Goal: Task Accomplishment & Management: Manage account settings

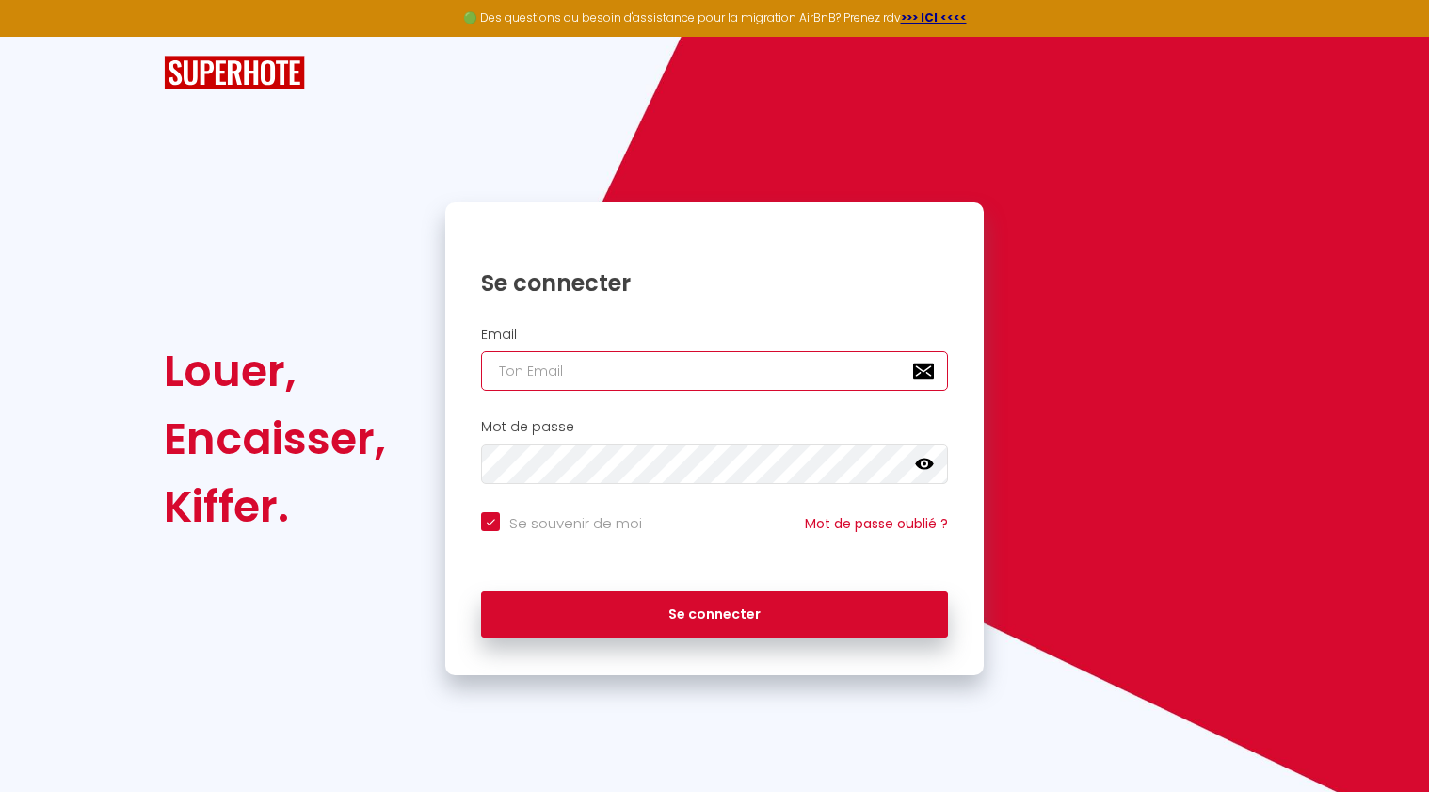
click at [704, 391] on input "email" at bounding box center [714, 371] width 467 height 40
type input "[EMAIL_ADDRESS][DOMAIN_NAME]"
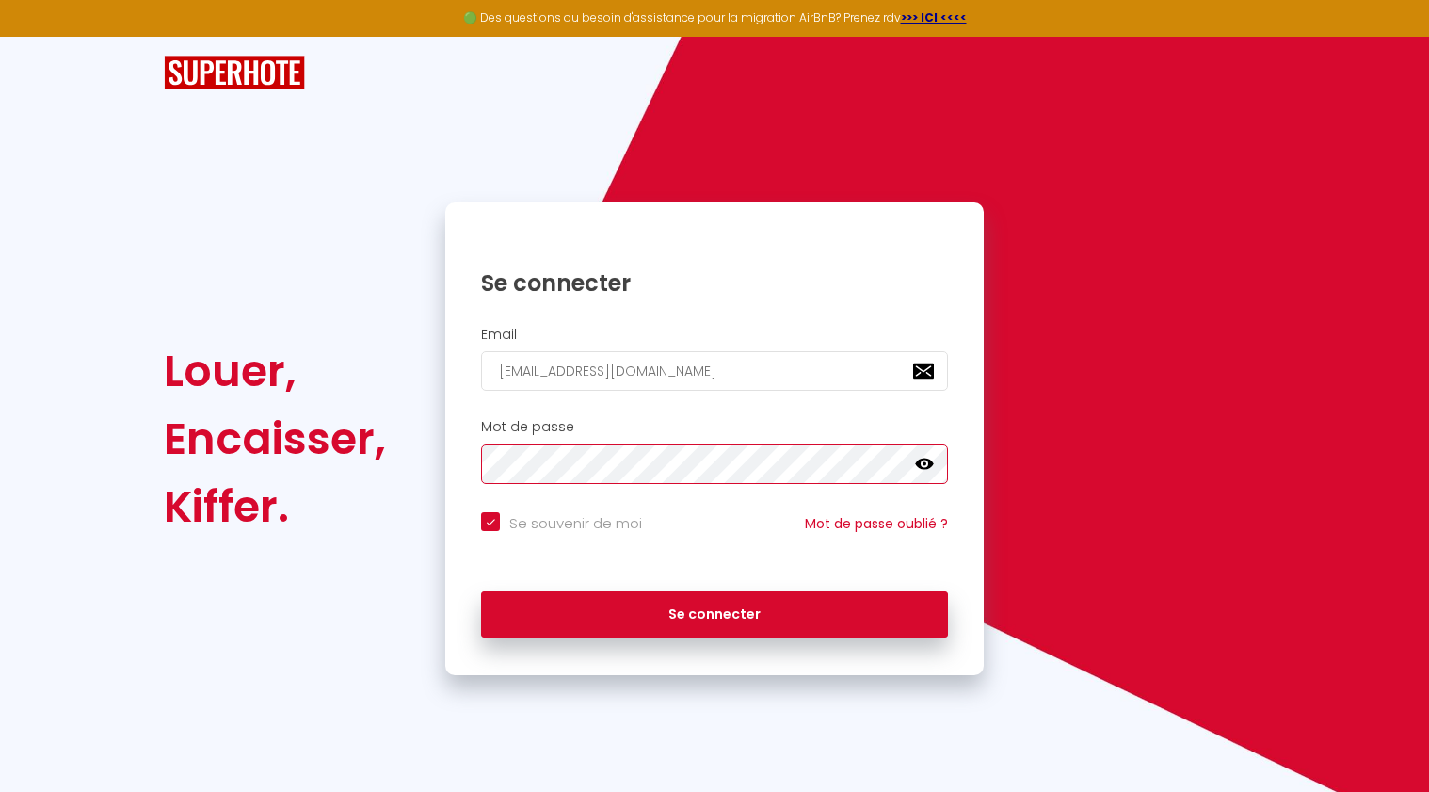
click at [481, 591] on button "Se connecter" at bounding box center [714, 614] width 467 height 47
checkbox input "true"
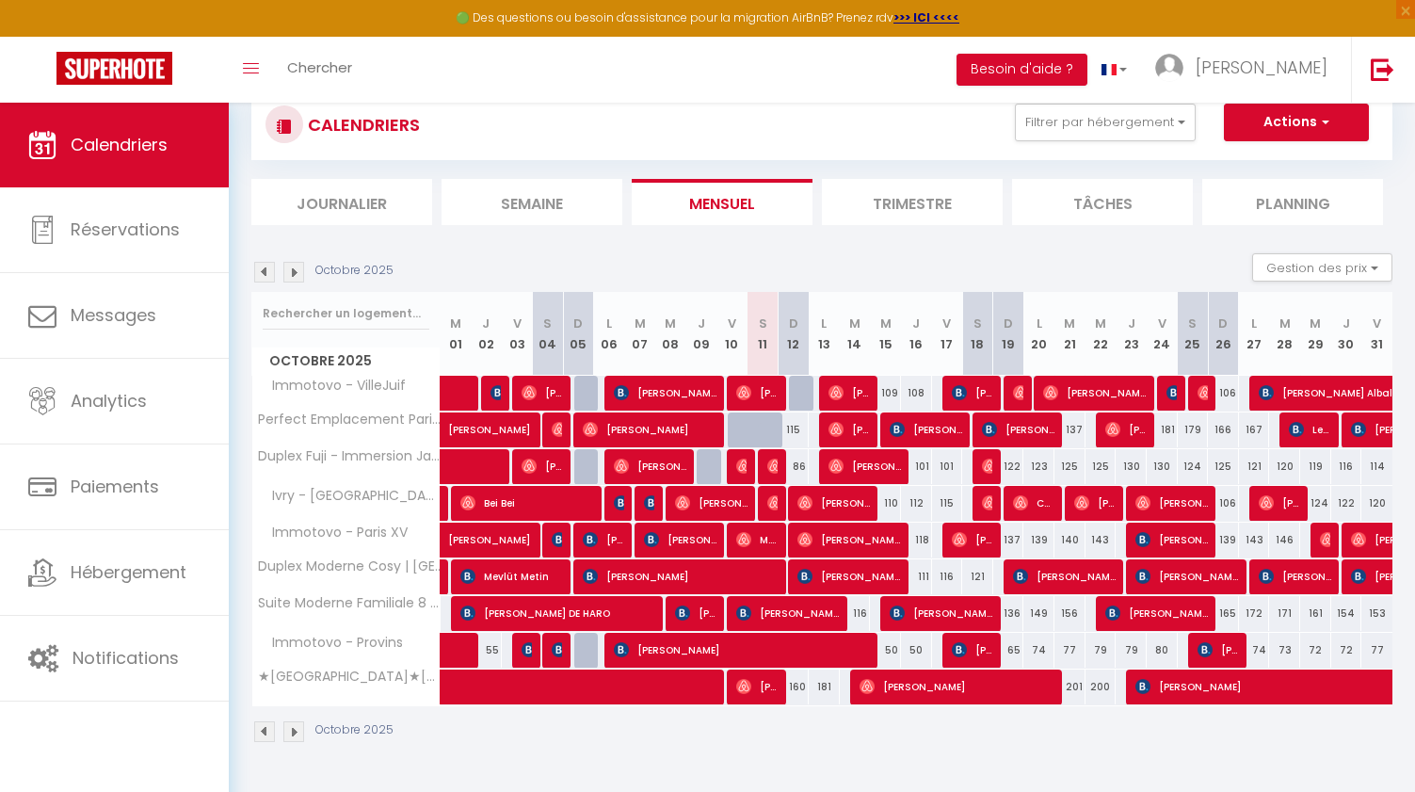
scroll to position [103, 0]
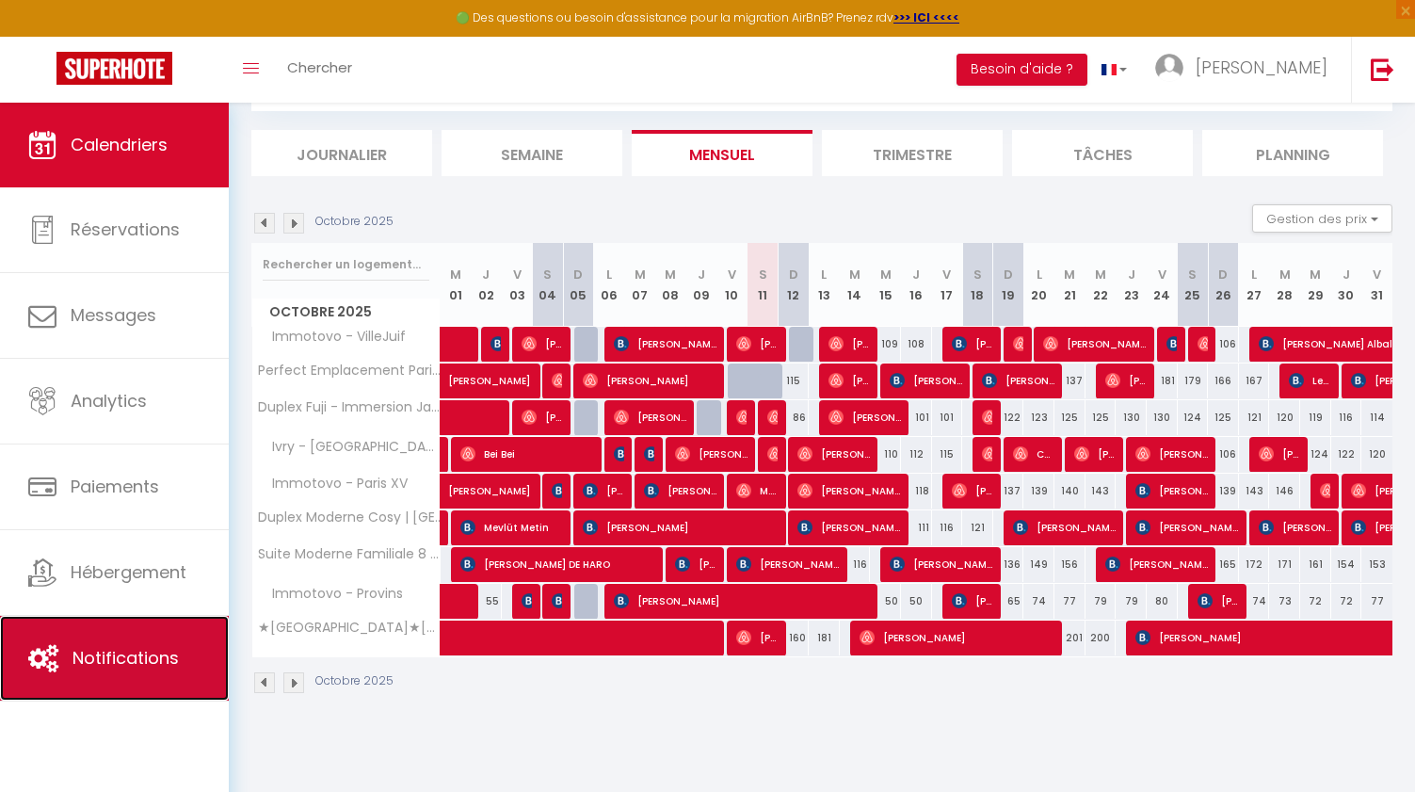
click at [129, 641] on link "Notifications" at bounding box center [114, 658] width 229 height 85
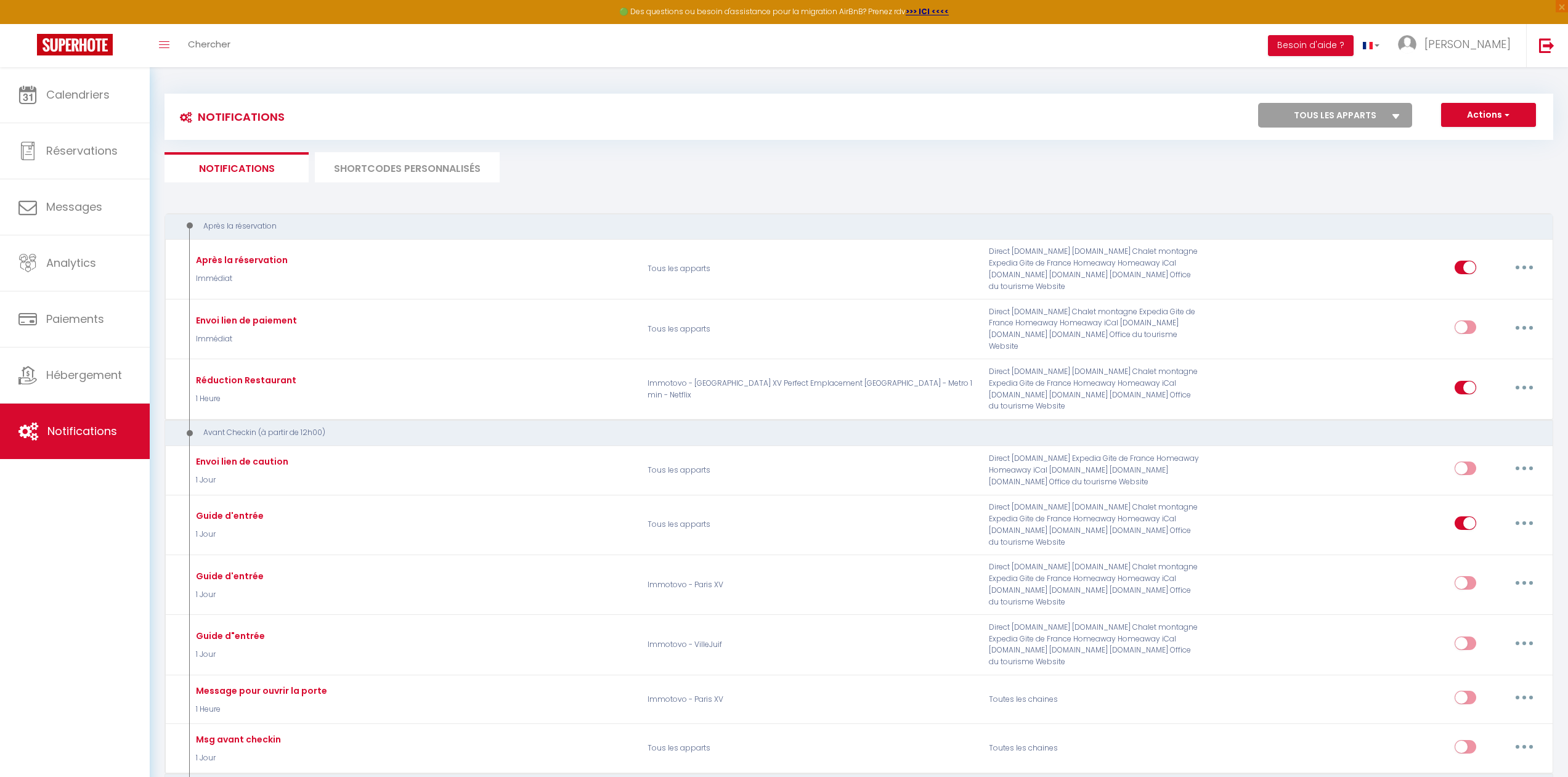
click at [419, 173] on li "SHORTCODES PERSONNALISÉS" at bounding box center [407, 168] width 185 height 30
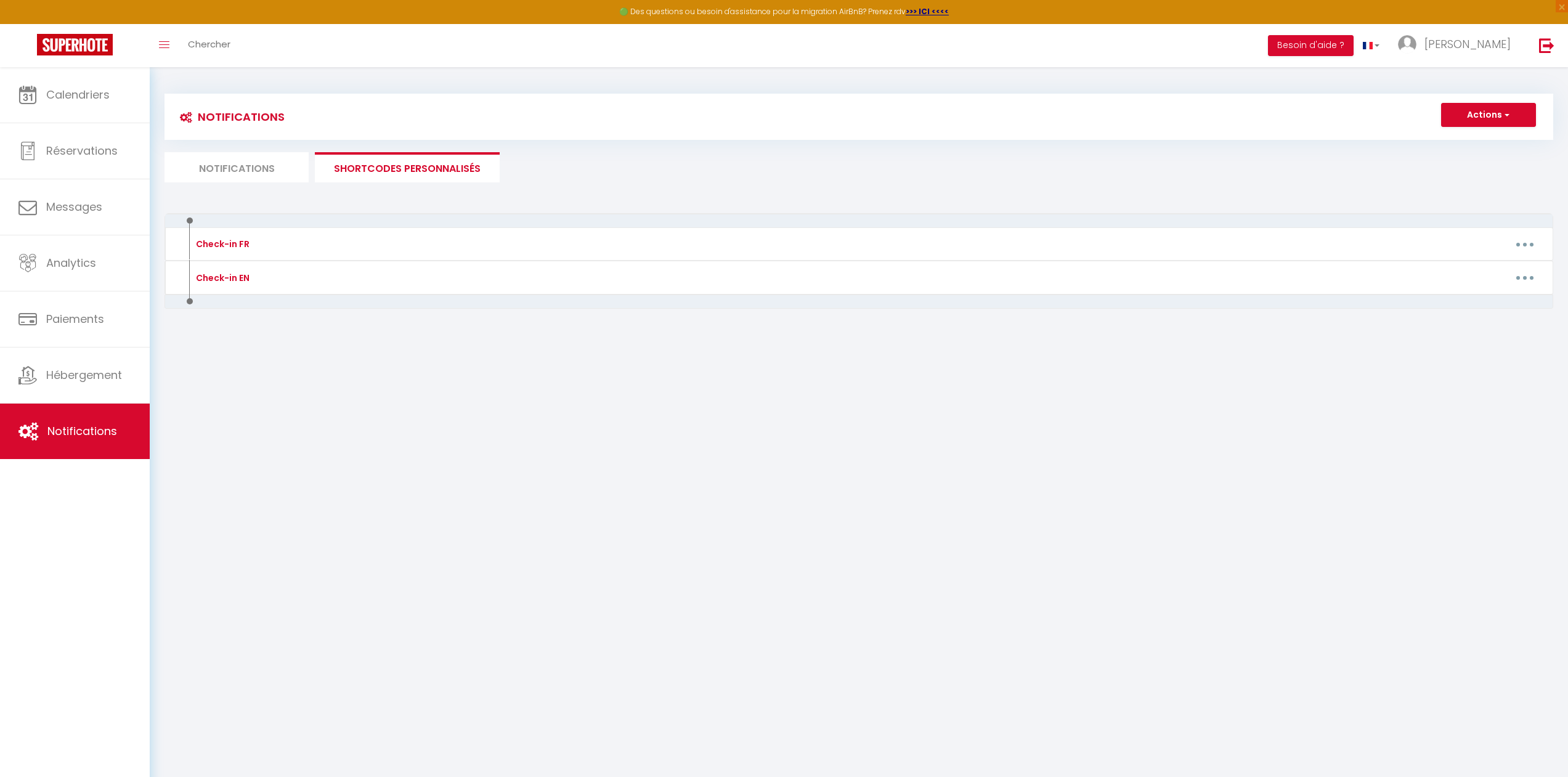
drag, startPoint x: 1522, startPoint y: 232, endPoint x: 1522, endPoint y: 219, distance: 13.0
click at [925, 220] on div "Check-in FR Editer Supprimer Check-in EN Editer Supprimer" at bounding box center [859, 287] width 1389 height 147
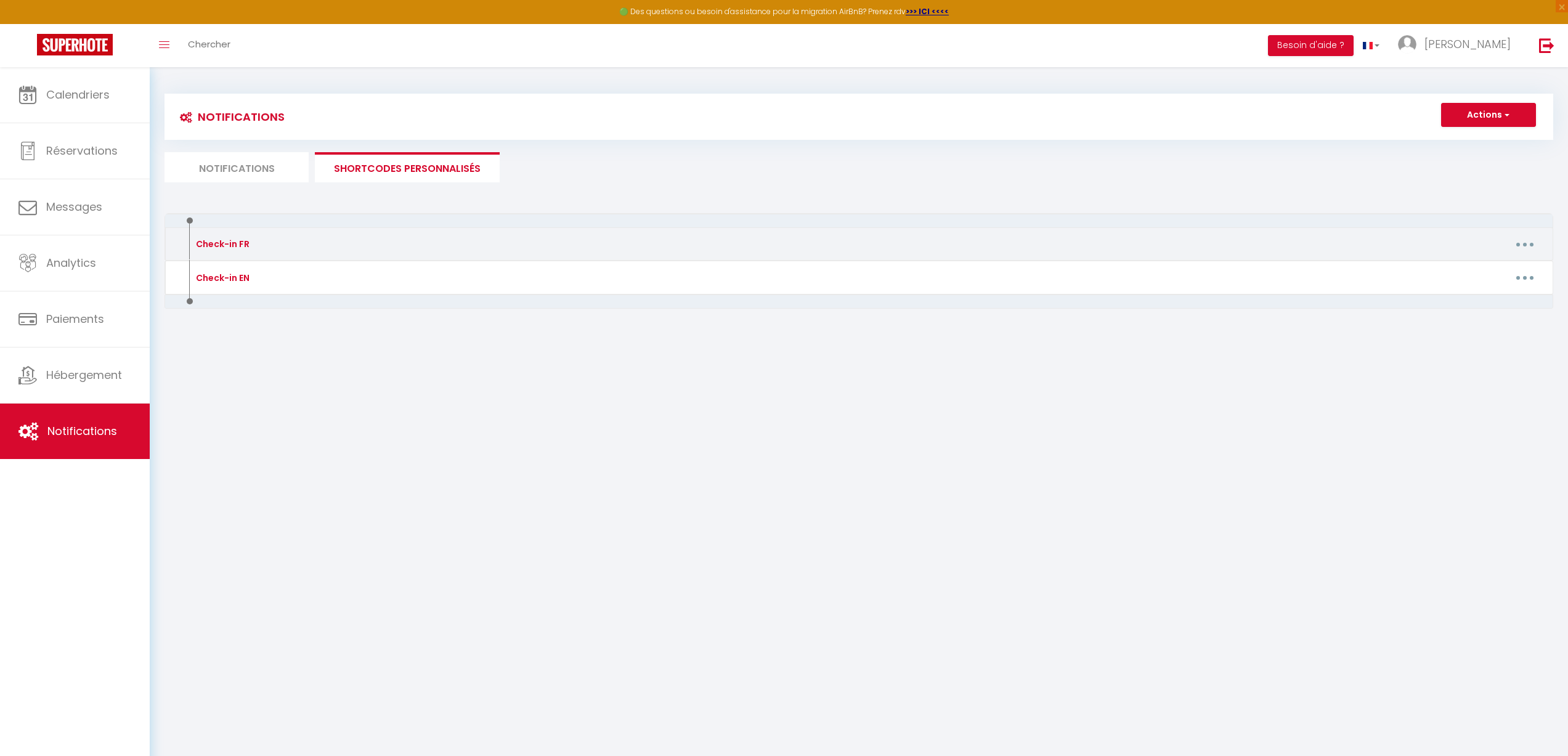
click at [925, 245] on button "button" at bounding box center [1525, 244] width 35 height 20
click at [925, 264] on link "Editer" at bounding box center [1493, 272] width 91 height 21
type input "Check-in FR"
type textarea "INSTRUCTION ACCES APPARTEMENTS"
type textarea "👉 Lorem-ip : dolor://sit.ametcons.adi/elits/d150/ei/te02729i-41u9-9l9e-8d50-921…"
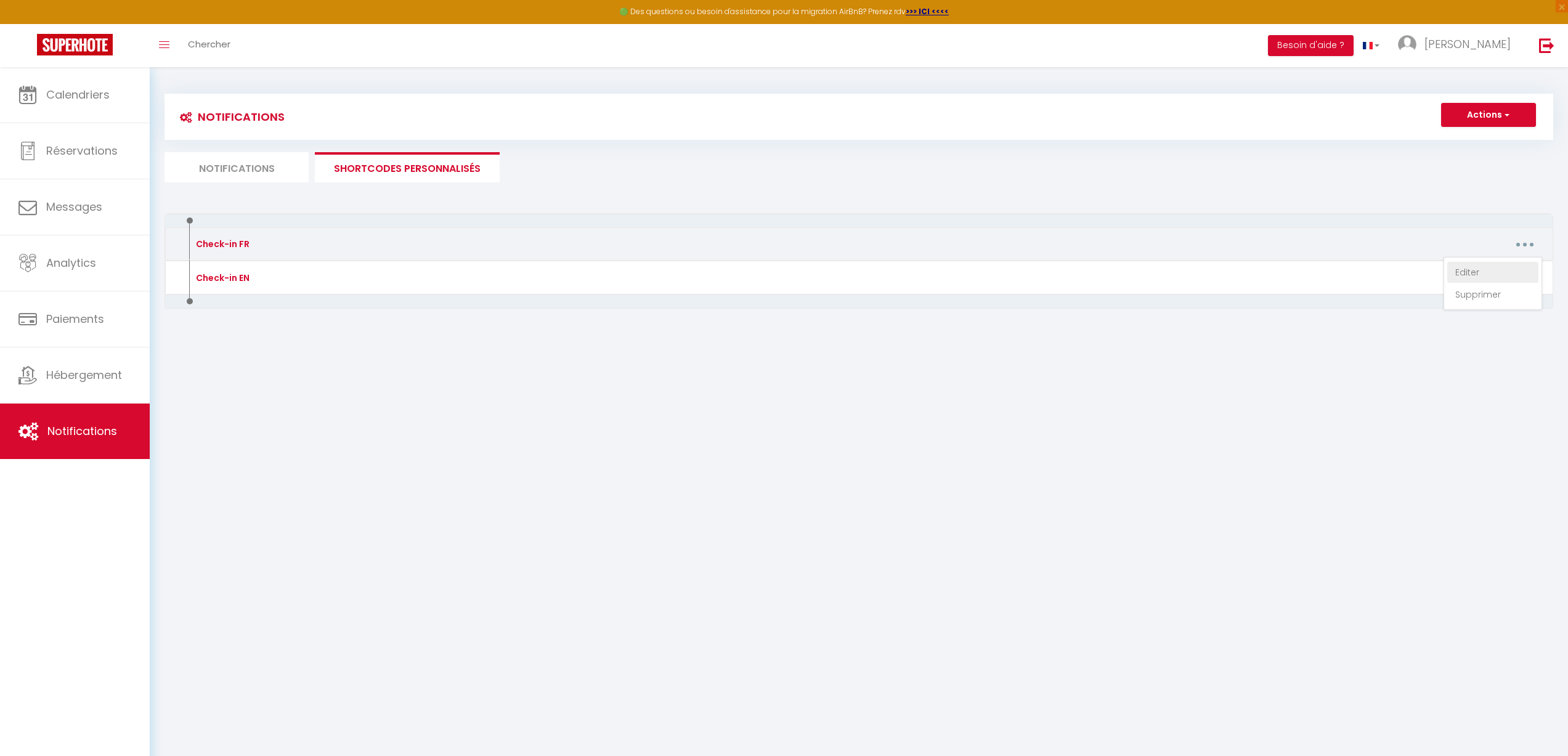
type textarea "👉 Check-in : [URL][DOMAIN_NAME] 🔐VOICI LE CODE QUI PERMET D'OUVRIR LA BOITE OU …"
type textarea "👉 Check-in : [URL][DOMAIN_NAME] 🔐VOICI LE CODE DU CODE LOCK : "1109". 📶LE CODE …"
type textarea "👉 Check-in : [URL][DOMAIN_NAME] 🔐VOICI LE CODE QUI PERMET D'OUVRIR LA BOITE OU …"
type textarea "👉 Lorem-ip : dolor://sit.ametcons.adi/elits/d157/ei/8t710i2u-477l-0219-e580-do2…"
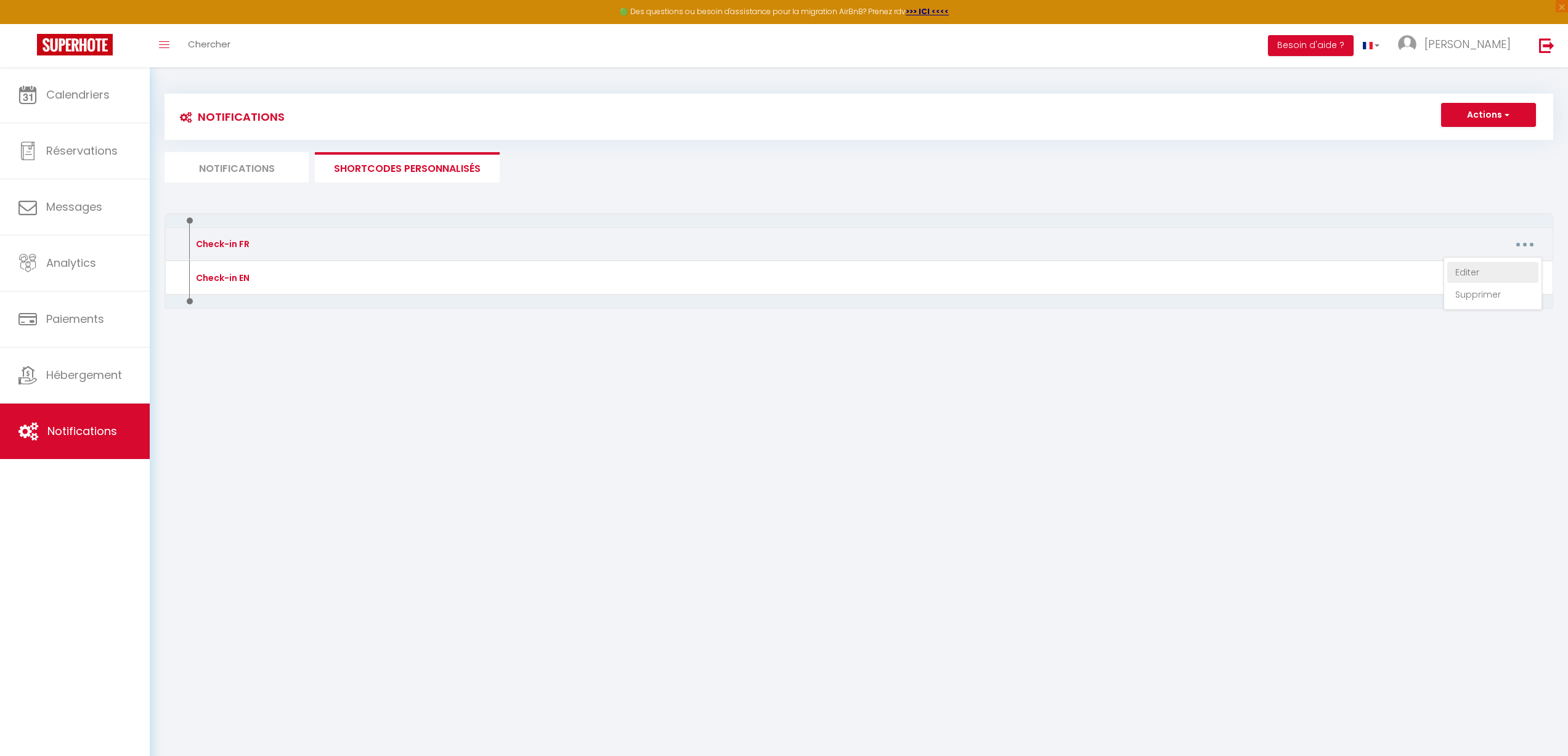
type textarea "👉 Check-in : [URL][DOMAIN_NAME] 🔐VOICI LE CODE QUI PERMET D'OUVRIR LA BOITE OU …"
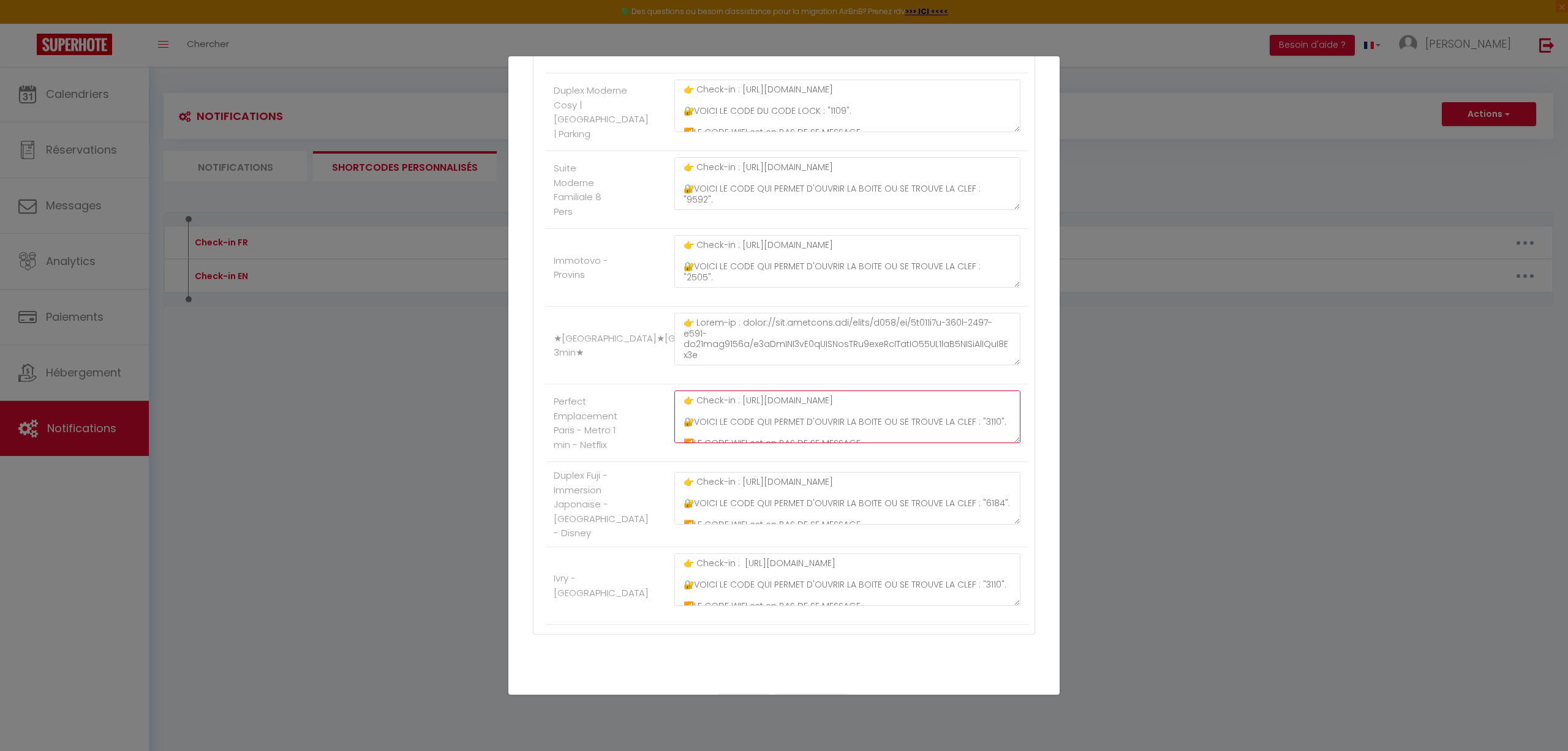
scroll to position [25, 0]
click at [699, 425] on textarea "👉 Check-in : [URL][DOMAIN_NAME] 🔐VOICI LE CODE QUI PERMET D'OUVRIR LA BOITE OU …" at bounding box center [848, 417] width 346 height 53
drag, startPoint x: 699, startPoint y: 425, endPoint x: 684, endPoint y: 425, distance: 15.0
click at [684, 425] on textarea "👉 Check-in : [URL][DOMAIN_NAME] 🔐VOICI LE CODE QUI PERMET D'OUVRIR LA BOITE OU …" at bounding box center [848, 417] width 346 height 53
click at [690, 434] on textarea "👉 Check-in : [URL][DOMAIN_NAME] 🔐VOICI LE CODE QUI PERMET D'OUVRIR LA BOITE OU …" at bounding box center [848, 417] width 346 height 53
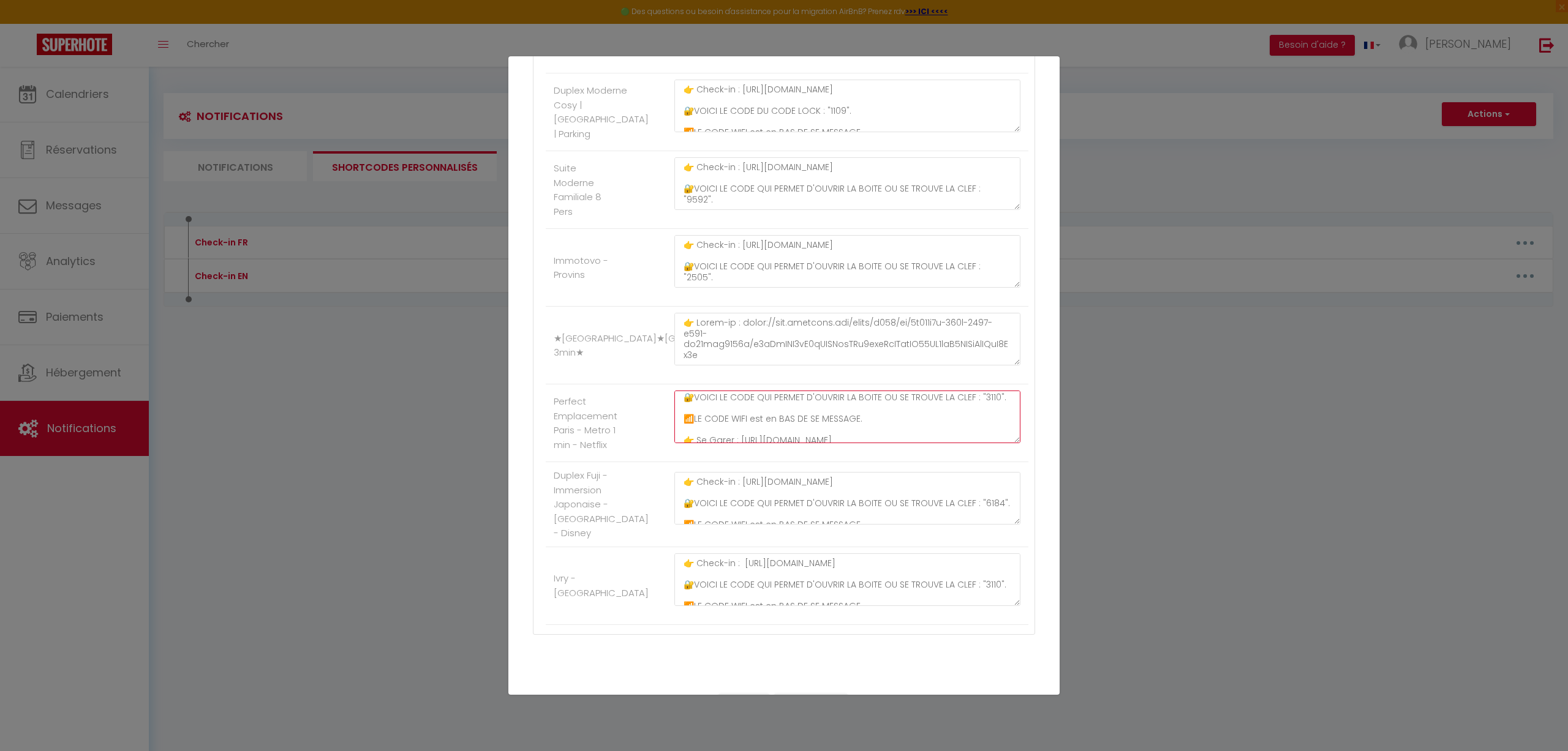
drag, startPoint x: 696, startPoint y: 426, endPoint x: 684, endPoint y: 425, distance: 12.0
click at [684, 425] on textarea "👉 Check-in : [URL][DOMAIN_NAME] 🔐VOICI LE CODE QUI PERMET D'OUVRIR LA BOITE OU …" at bounding box center [848, 417] width 346 height 53
type textarea "👉 Check-in : [URL][DOMAIN_NAME] 🔐VOICI LE CODE QUI PERMET D'OUVRIR LA BOITE OU …"
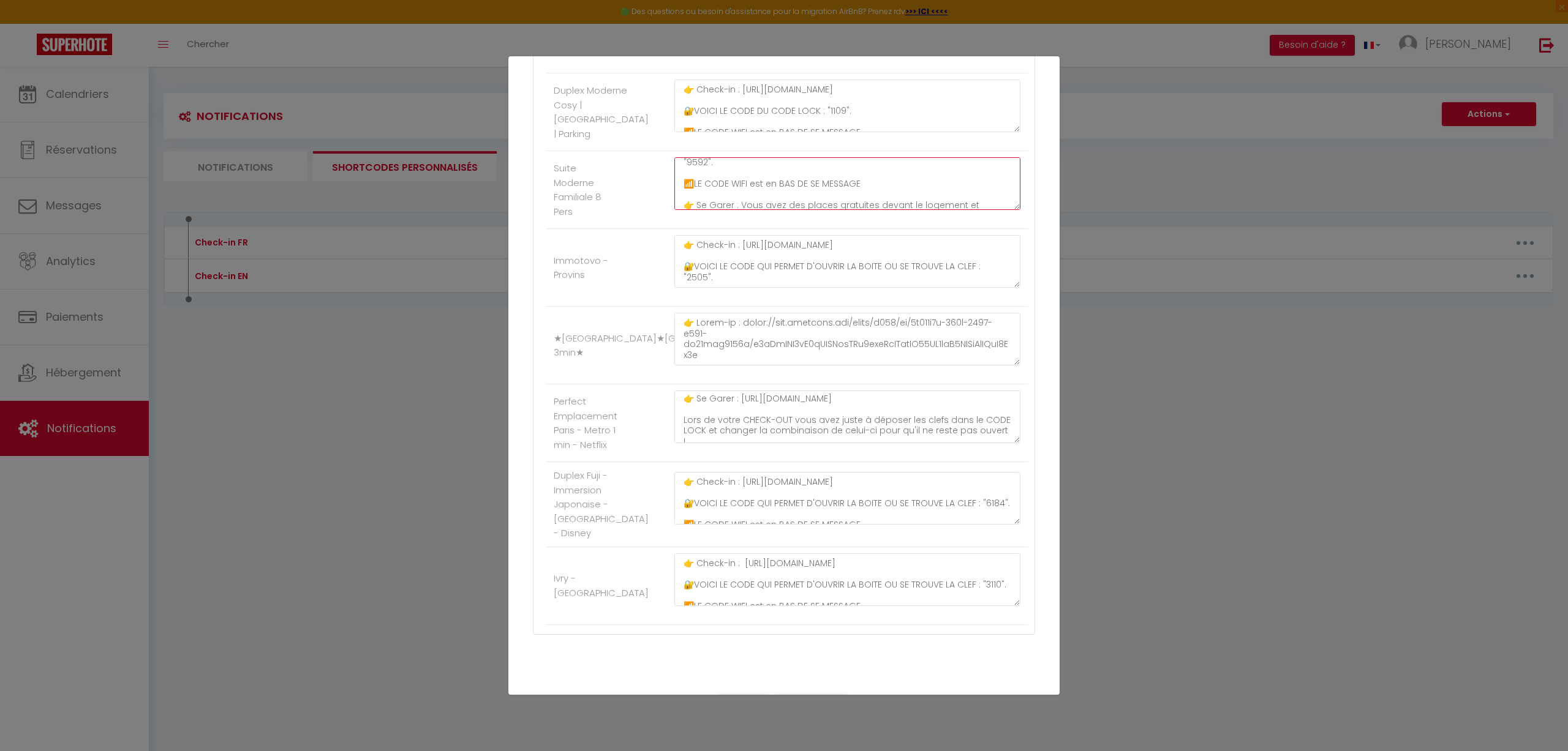
scroll to position [49, 0]
drag, startPoint x: 703, startPoint y: 191, endPoint x: 683, endPoint y: 188, distance: 20.2
click at [683, 188] on textarea "👉 Check-in : [URL][DOMAIN_NAME] 🔐VOICI LE CODE QUI PERMET D'OUVRIR LA BOITE OU …" at bounding box center [848, 183] width 346 height 53
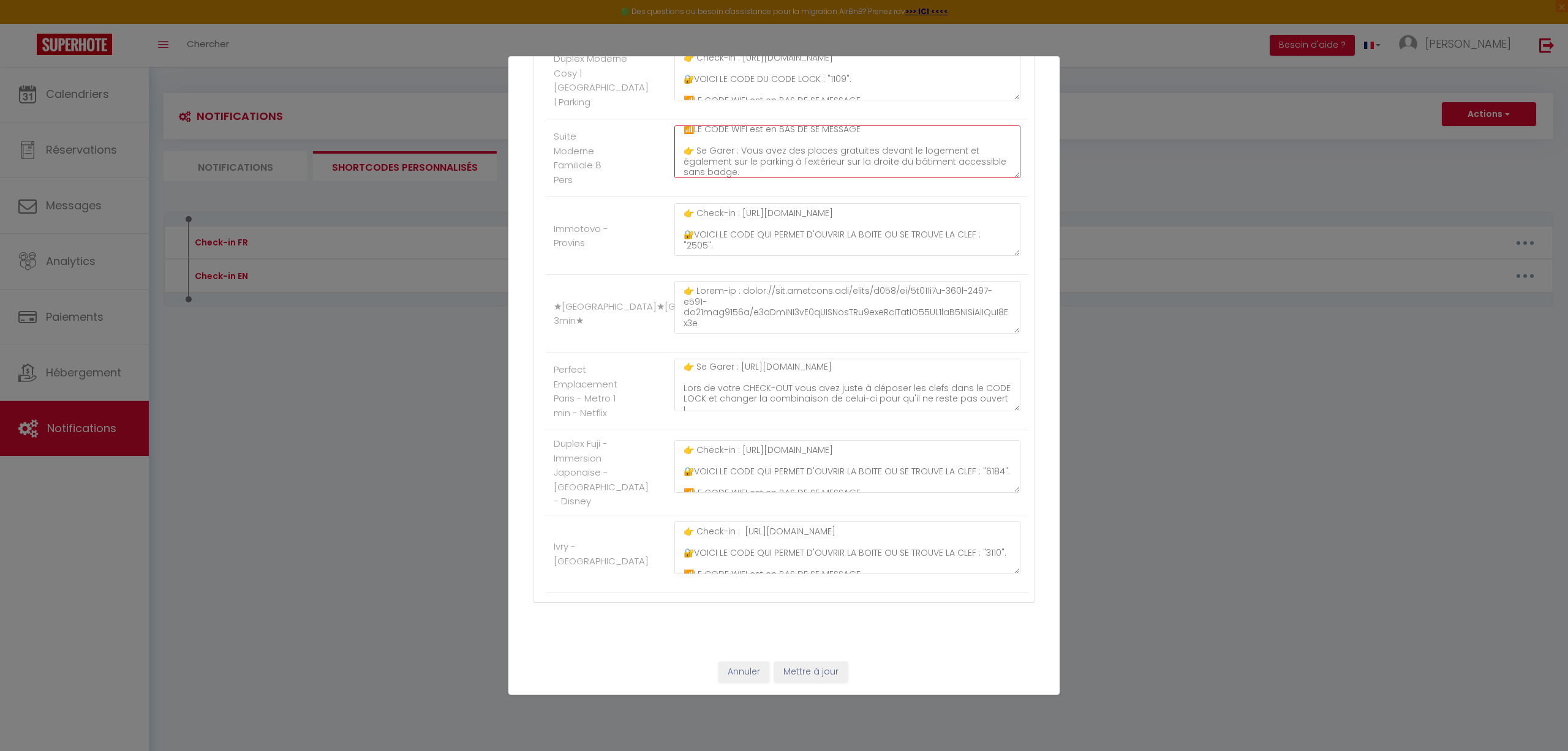
type textarea "👉 Check-in : [URL][DOMAIN_NAME] 🔐VOICI LE CODE QUI PERMET D'OUVRIR LA BOITE OU …"
click at [793, 494] on button "Mettre à jour" at bounding box center [811, 672] width 74 height 21
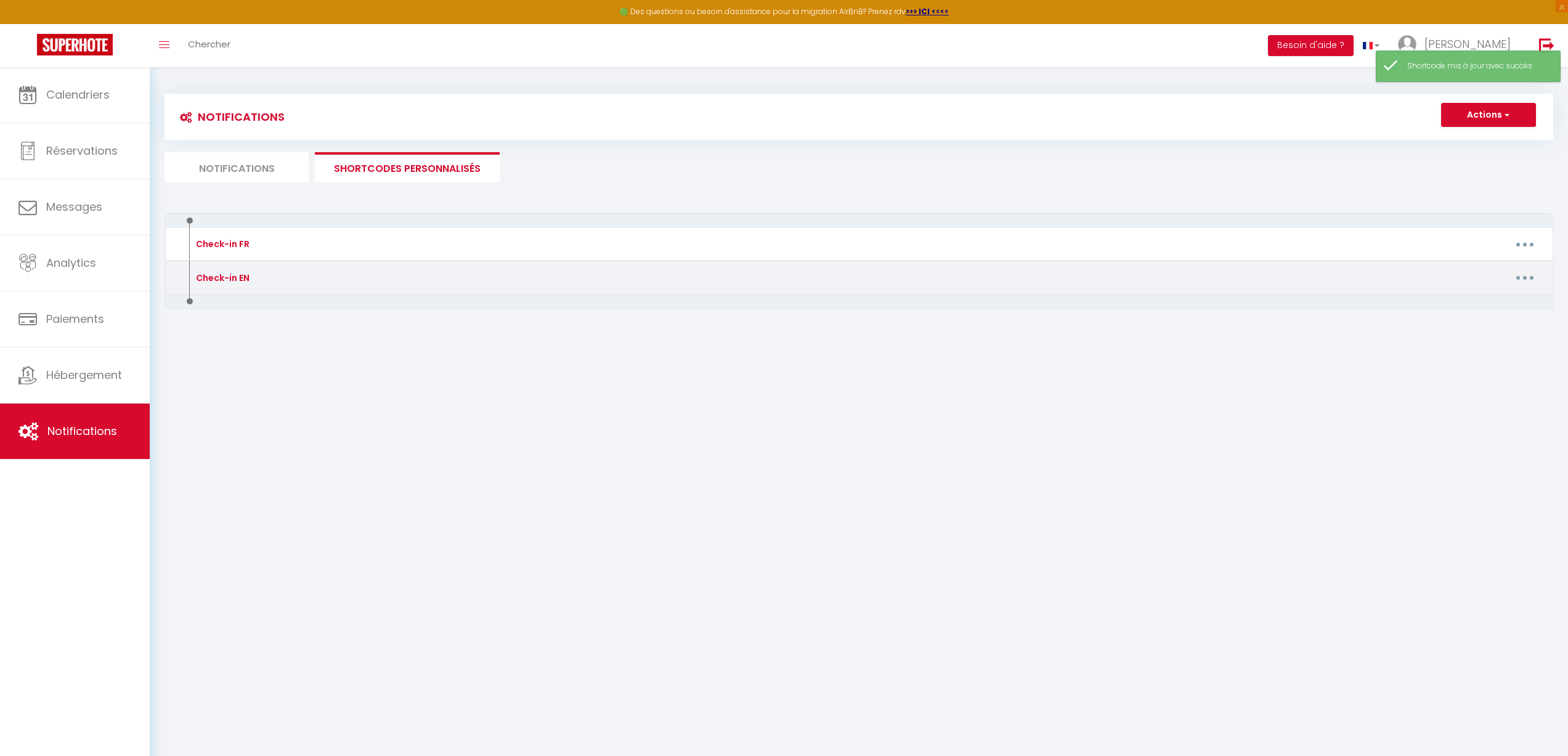
click at [925, 285] on button "button" at bounding box center [1525, 278] width 35 height 20
click at [925, 304] on link "Editer" at bounding box center [1493, 306] width 91 height 21
type input "Check-in EN"
type textarea "INSTRUCTION ACCESS APARTEMENT"
type textarea "👉 Lorem-ip: dolor://sit.ametcons.adi/elits/d870/ei/8t64inci-ut18-40l1-e5do-3m96…"
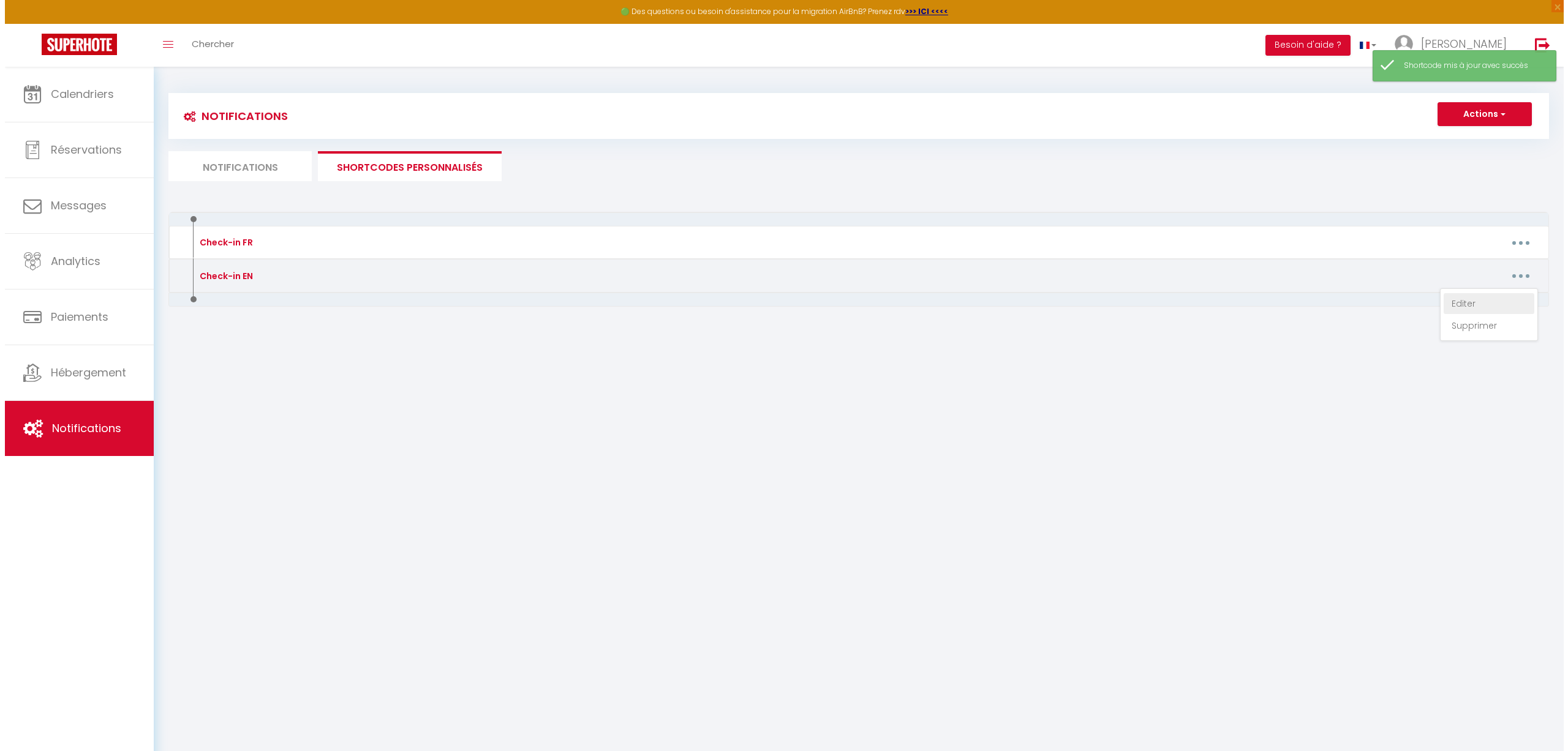
type textarea "👉 Check-in: [URL][DOMAIN_NAME] 🔐 THE CODE FOR OPEN THE CODE LOCK WITH THE KEY I…"
type textarea "👉 Lorem-ip: dolor://sit.ametcons.adi/elits/d359/ei/te2i6ut2-8941-9741-2la4-8e86…"
type textarea "👉 Check-in: [URL][DOMAIN_NAME] 🔐THE CODE FOR OPEN THE CODE LOCK WITH THE KEY IN…"
type textarea "👉 Lorem-ip: dolor://sit.ametcons.adi/elits/d349/ei/7050400t-949i-u99l-6et6-427d…"
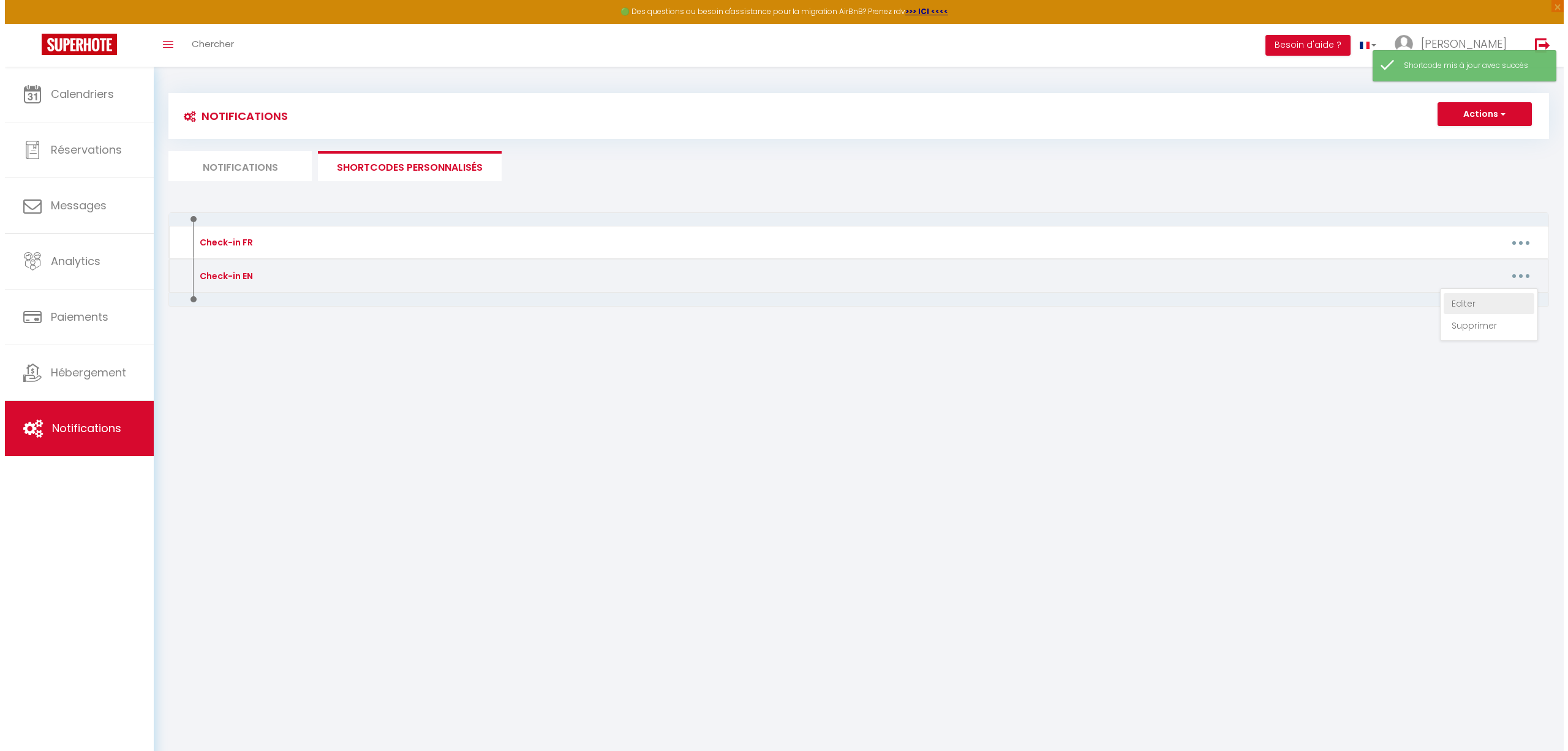
type textarea "👉 Check-in: [URL][DOMAIN_NAME] 🔐THE CODE FOR OPEN THE CODE LOCK WITH THE KEY IN…"
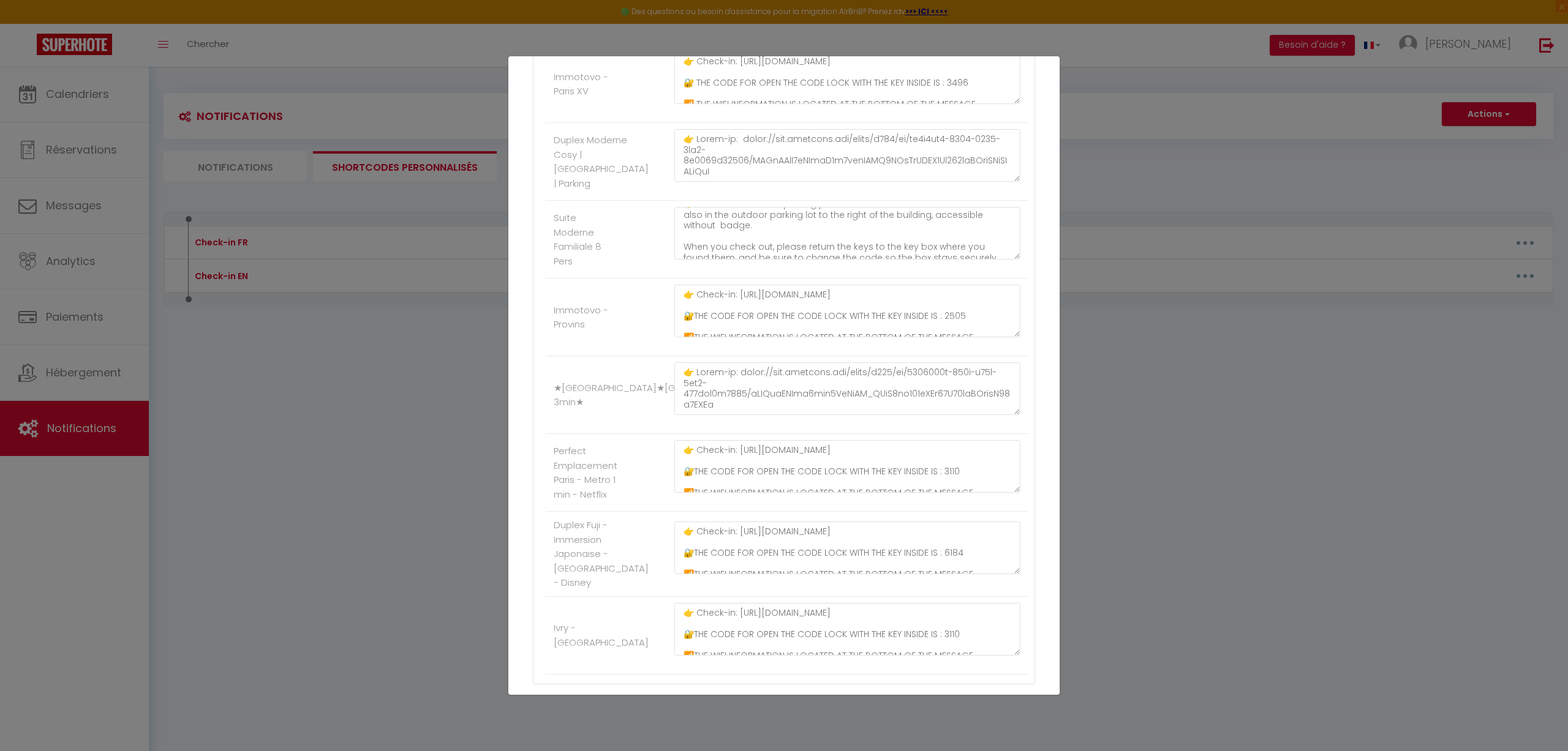
scroll to position [51, 0]
drag, startPoint x: 965, startPoint y: 226, endPoint x: 943, endPoint y: 230, distance: 22.4
click at [920, 230] on textarea "👉 Check-in: [URL][DOMAIN_NAME] 🔐THE CODE FOR OPEN THE CODE LOCK WITH THE KEY IN…" at bounding box center [848, 233] width 346 height 53
type textarea "👉 Check-in: [URL][DOMAIN_NAME] 🔐THE CODE FOR OPEN THE CODE LOCK WITH THE KEY IN…"
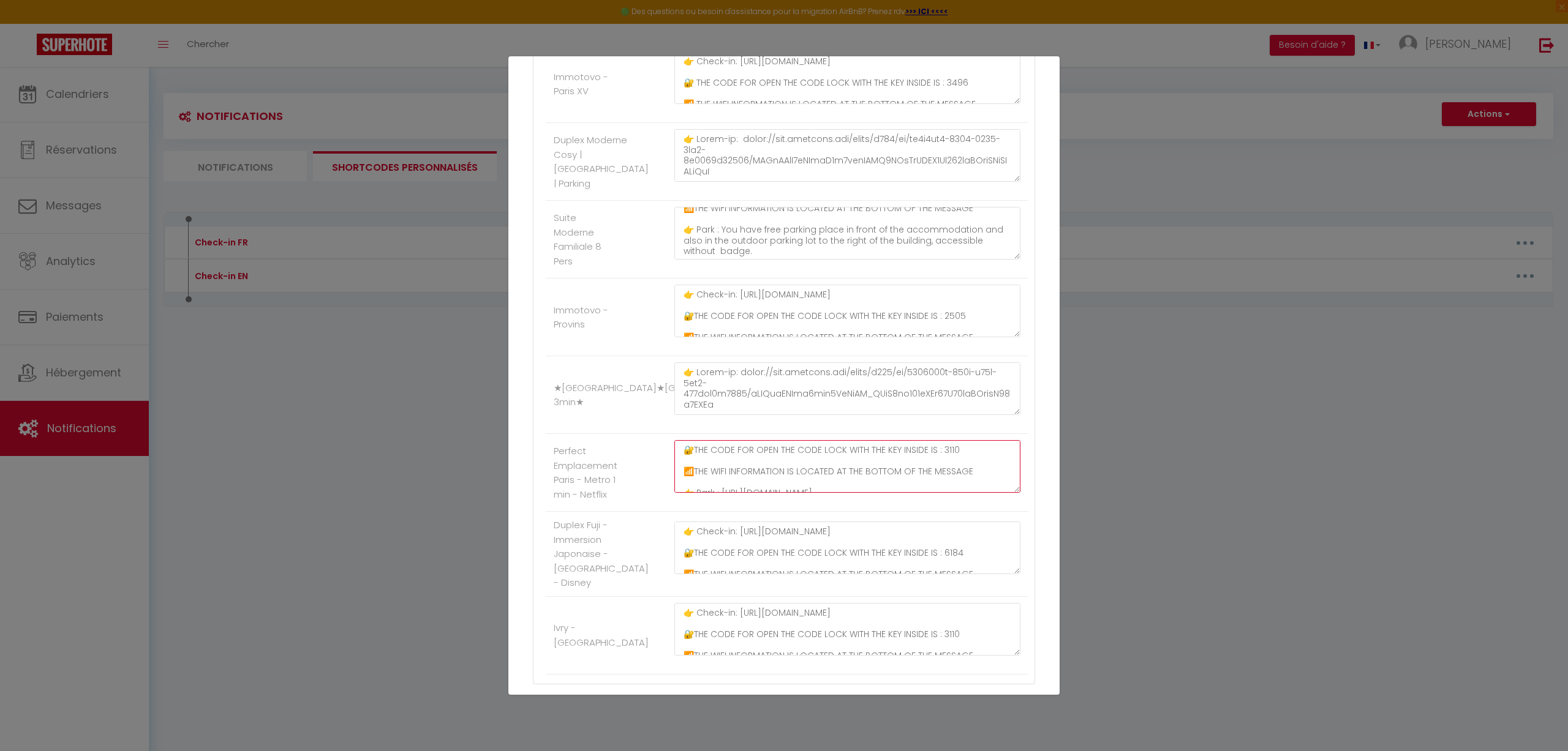
drag, startPoint x: 953, startPoint y: 470, endPoint x: 942, endPoint y: 469, distance: 11.0
click at [920, 469] on textarea "👉 Check-in: [URL][DOMAIN_NAME] 🔐THE CODE FOR OPEN THE CODE LOCK WITH THE KEY IN…" at bounding box center [848, 466] width 346 height 53
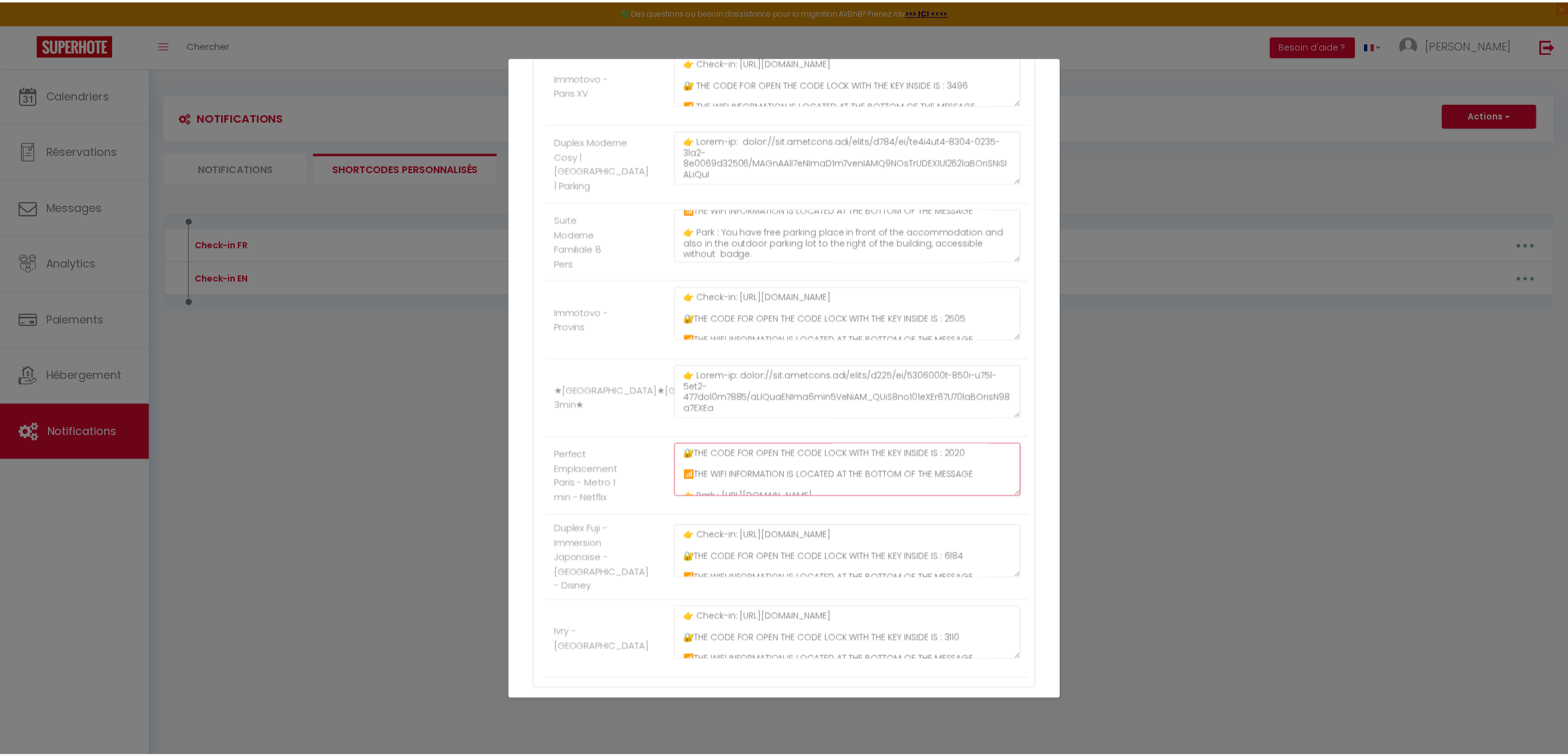
scroll to position [443, 0]
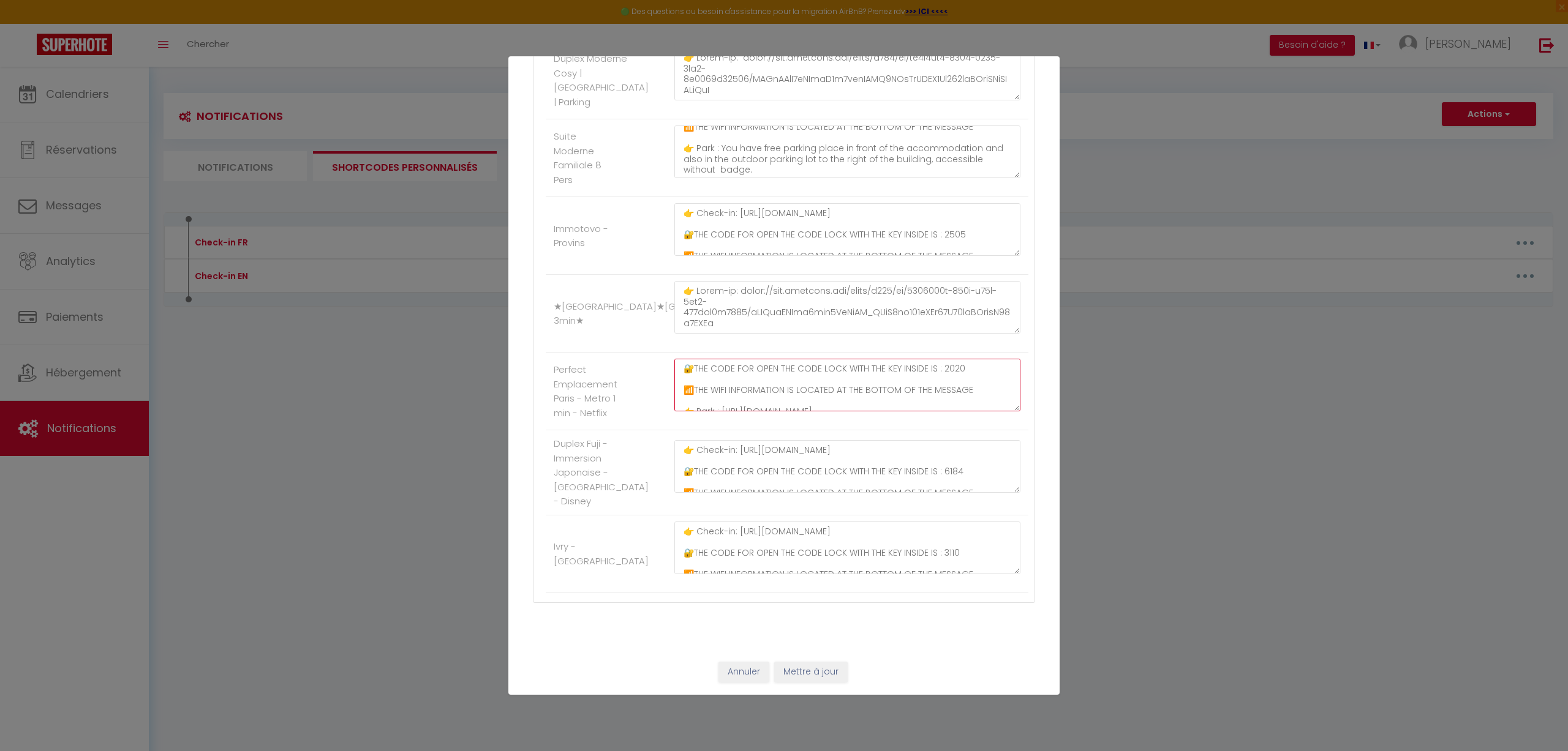
type textarea "👉 Check-in: [URL][DOMAIN_NAME] 🔐THE CODE FOR OPEN THE CODE LOCK WITH THE KEY IN…"
click at [791, 494] on button "Mettre à jour" at bounding box center [811, 672] width 74 height 21
